Goal: Navigation & Orientation: Find specific page/section

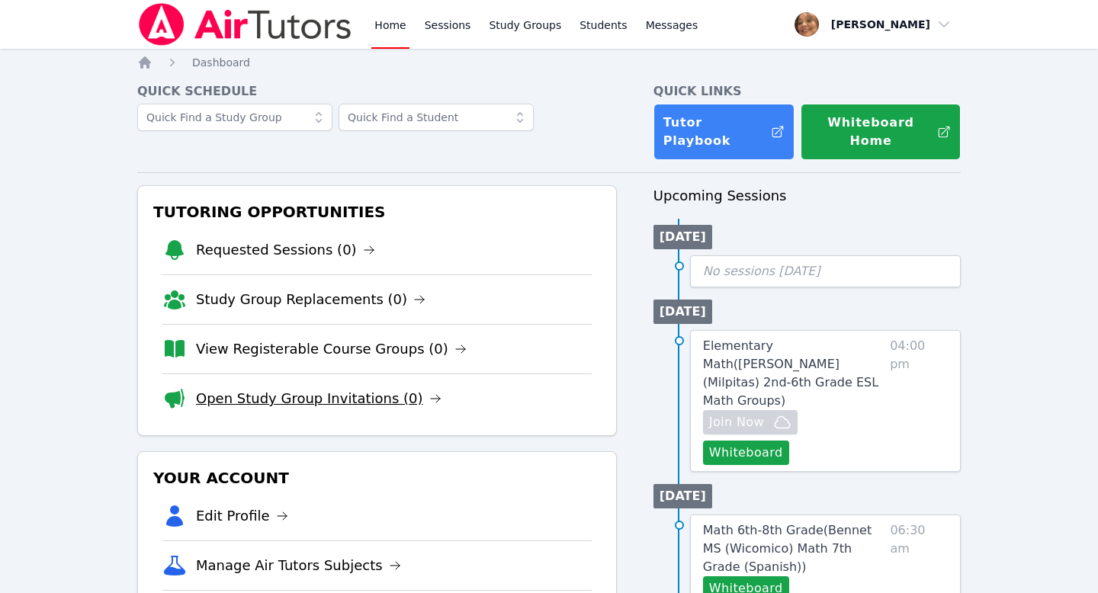
click at [336, 388] on link "Open Study Group Invitations (0)" at bounding box center [319, 398] width 246 height 21
